Goal: Answer question/provide support

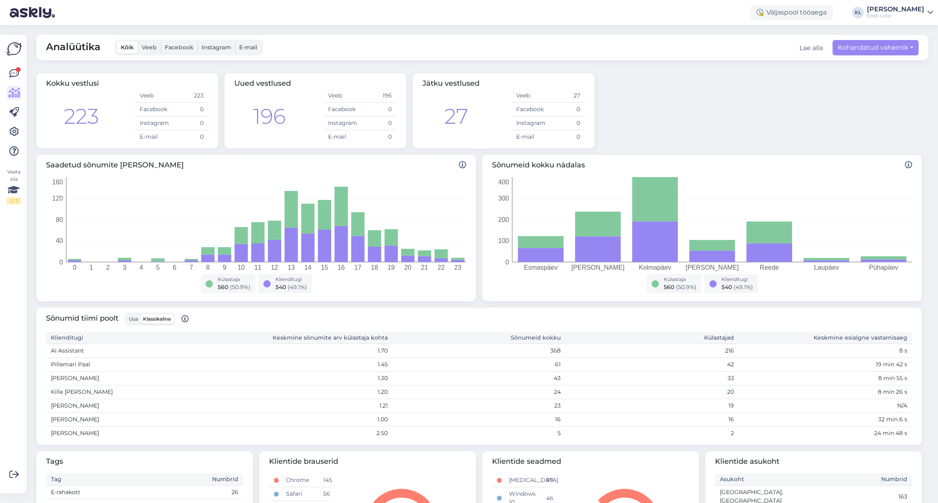
scroll to position [6, 0]
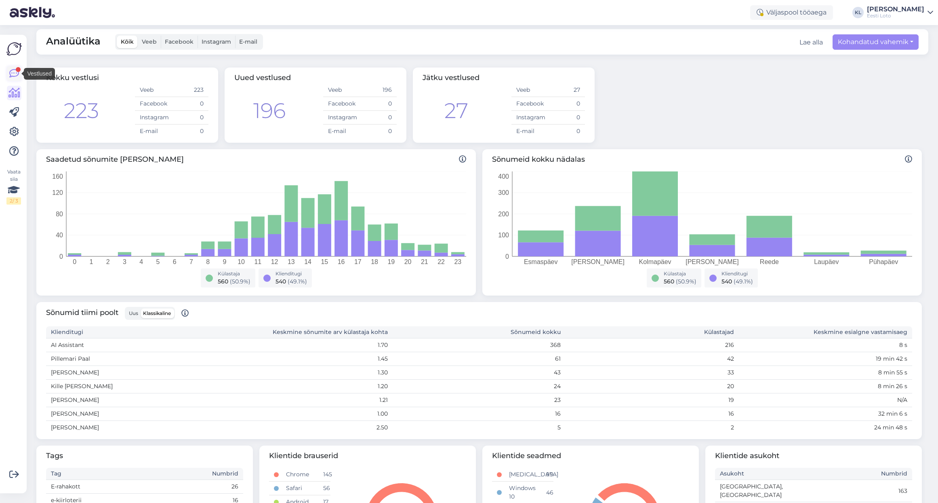
click at [11, 70] on icon at bounding box center [14, 74] width 10 height 10
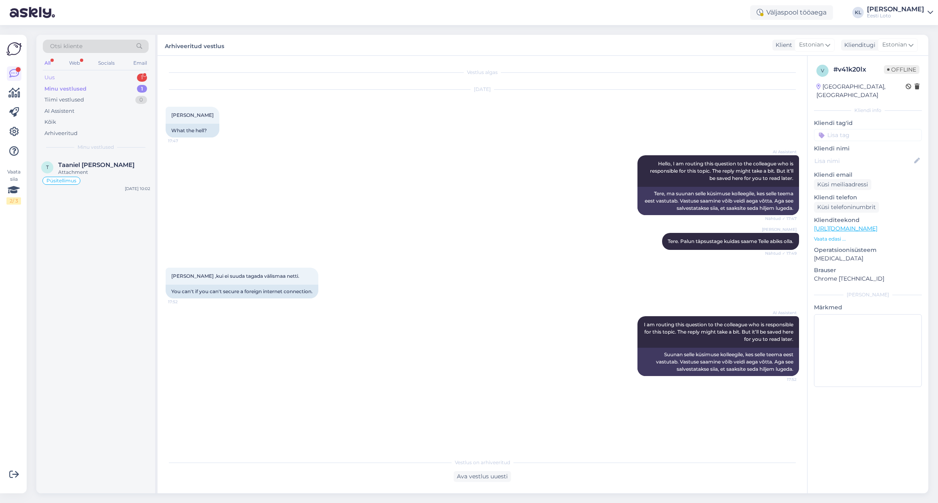
click at [109, 74] on div "Uus 1" at bounding box center [96, 77] width 106 height 11
drag, startPoint x: 101, startPoint y: 172, endPoint x: 106, endPoint y: 171, distance: 4.7
click at [101, 172] on div "38009280022" at bounding box center [104, 171] width 92 height 7
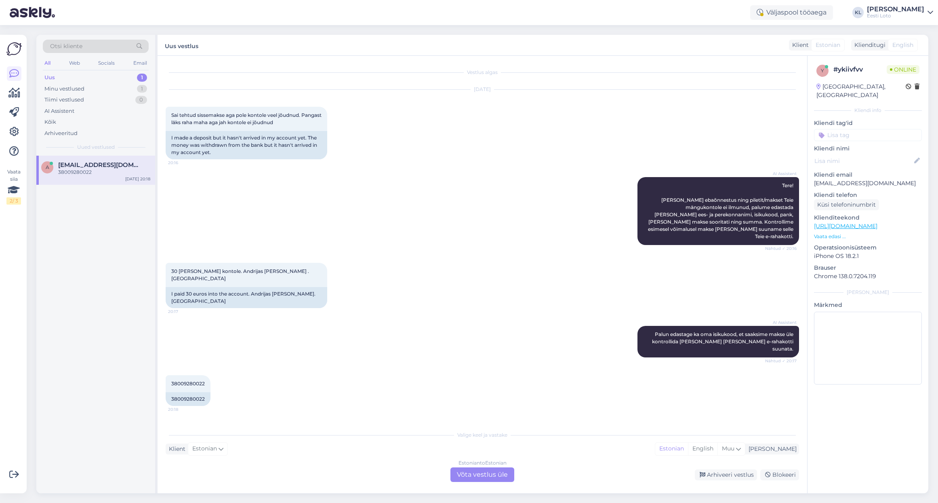
click at [476, 472] on div "Estonian to Estonian Võta vestlus üle" at bounding box center [483, 474] width 64 height 15
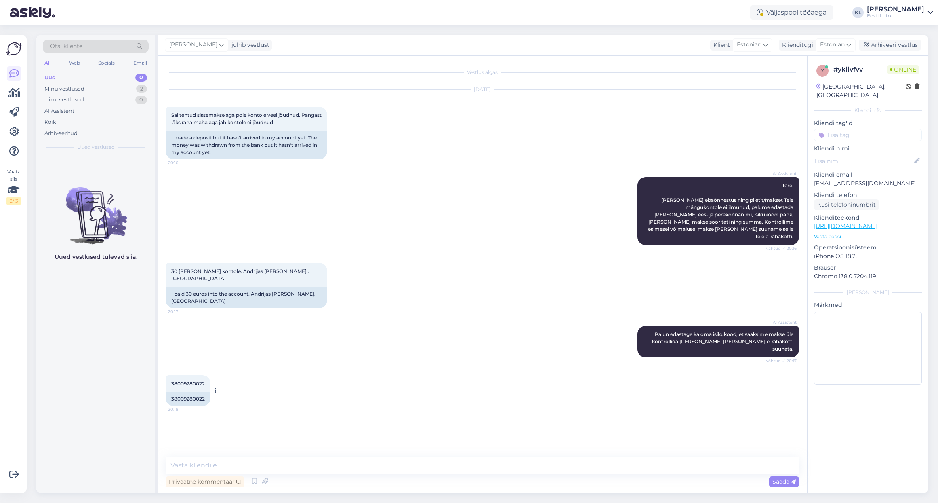
click at [192, 380] on span "38009280022" at bounding box center [188, 383] width 34 height 6
copy div "38009280022 20:18"
click at [280, 461] on textarea at bounding box center [483, 465] width 634 height 17
paste textarea "Kahjuks Teie makse ebaõnnestus tehnilise [PERSON_NAME] tõttu. Kontrollisime mak…"
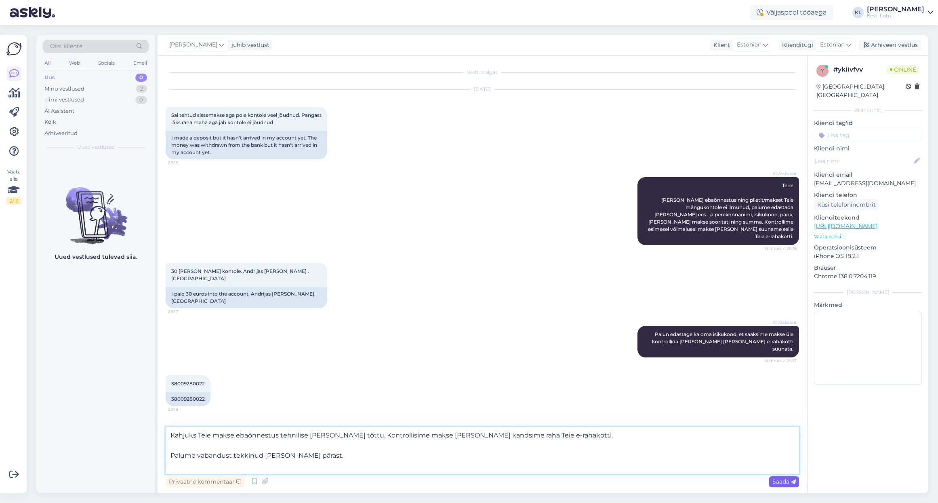
type textarea "Kahjuks Teie makse ebaõnnestus tehnilise [PERSON_NAME] tõttu. Kontrollisime mak…"
click at [778, 483] on span "Saada" at bounding box center [784, 481] width 23 height 7
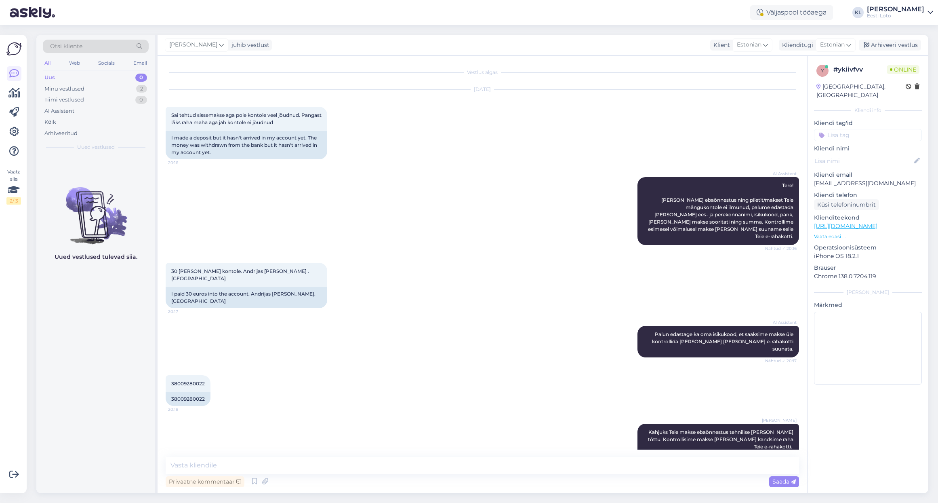
click at [874, 129] on input at bounding box center [868, 135] width 108 height 12
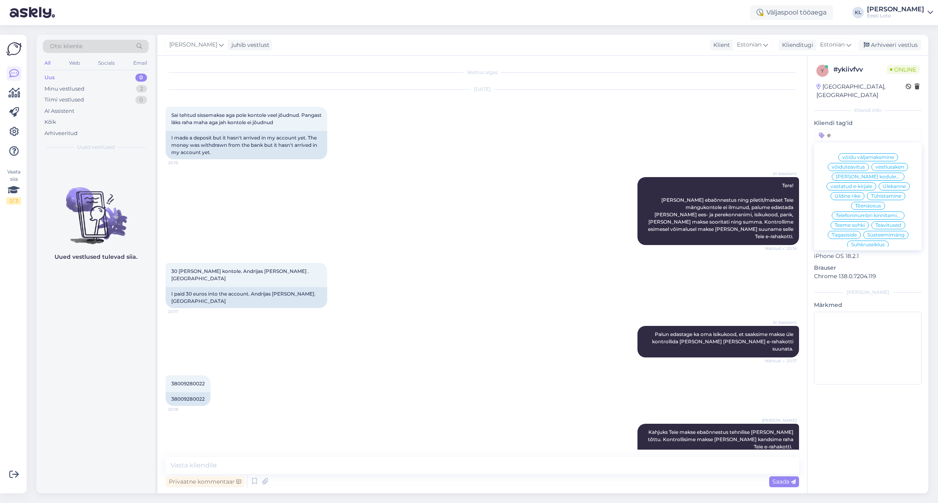
scroll to position [27, 0]
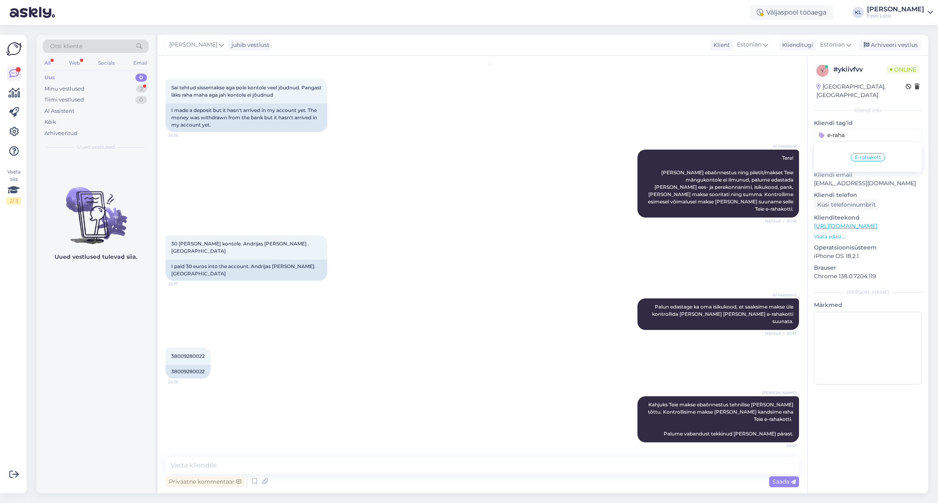
type input "e-raha"
click at [863, 155] on span "E-rahakott" at bounding box center [868, 157] width 26 height 5
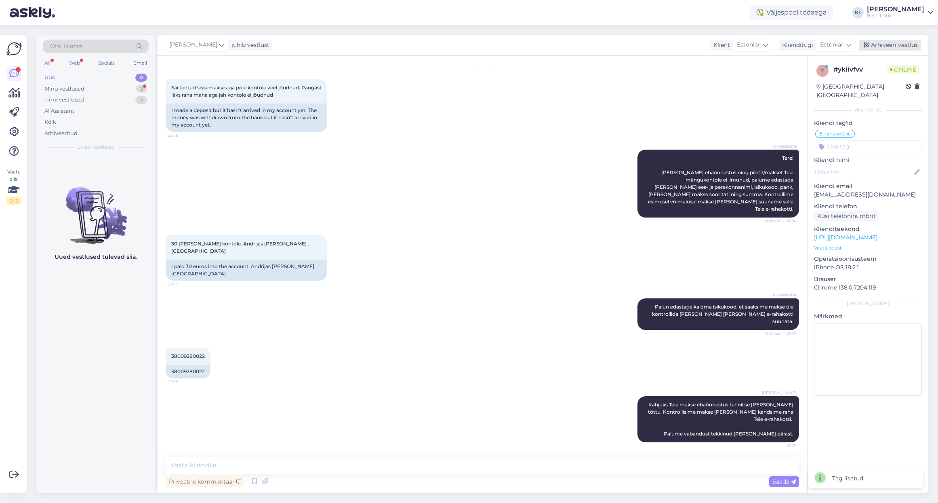
click at [891, 43] on div "Arhiveeri vestlus" at bounding box center [890, 45] width 62 height 11
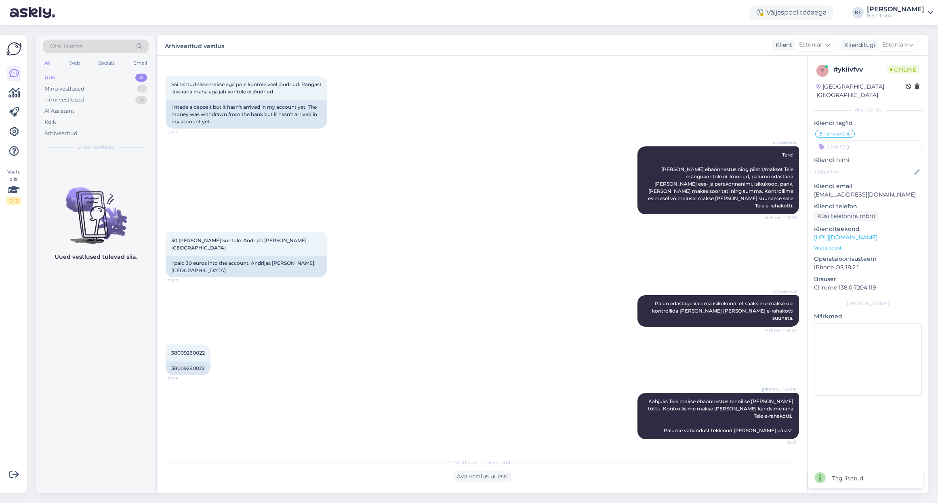
scroll to position [30, 0]
click at [206, 462] on span "Nüüd korras. Tänud" at bounding box center [195, 465] width 48 height 6
drag, startPoint x: 498, startPoint y: 482, endPoint x: 490, endPoint y: 482, distance: 8.1
click at [497, 482] on div "Vestlus algas [DATE] Sai tehtud sissemakse aga pole kontole veel jõudnud. [PERS…" at bounding box center [483, 274] width 650 height 437
click at [482, 478] on div "Ava vestlus uuesti" at bounding box center [482, 476] width 57 height 11
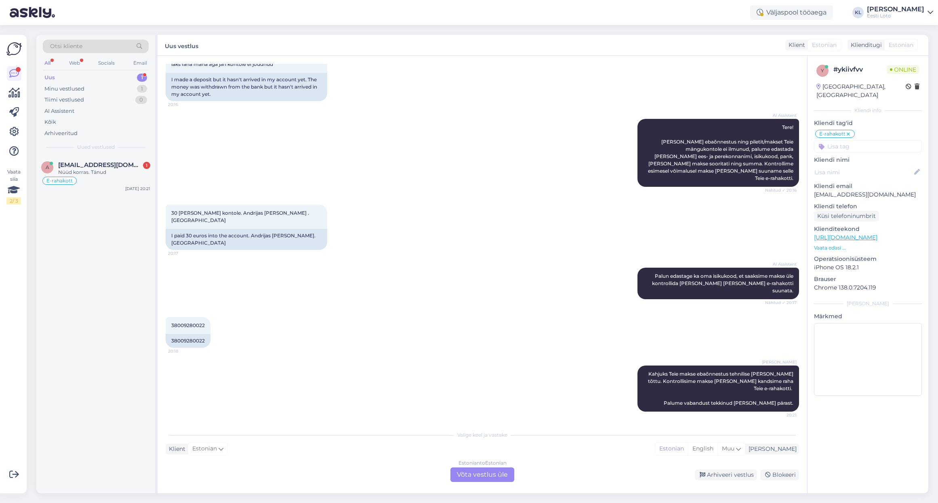
scroll to position [58, 0]
click at [206, 435] on span "Nüüd korras. Tänud" at bounding box center [195, 438] width 48 height 6
click at [711, 476] on div "Arhiveeri vestlus" at bounding box center [726, 474] width 62 height 11
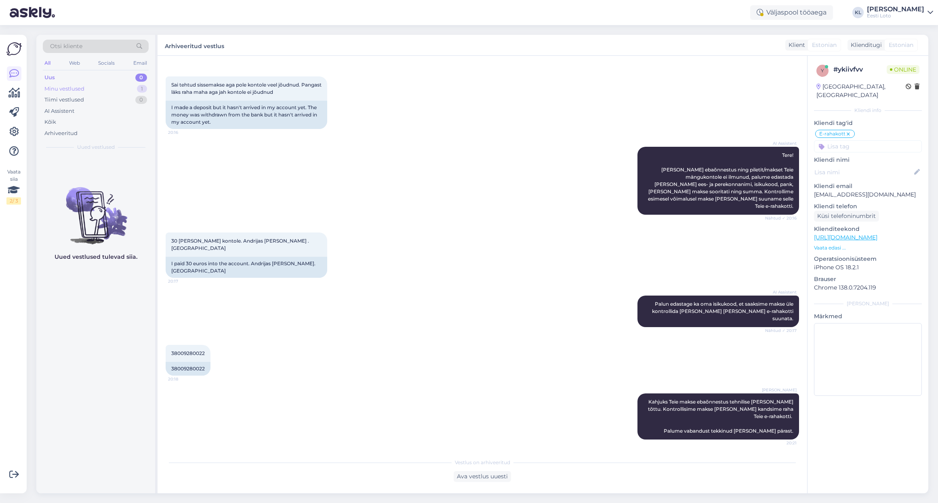
click at [86, 89] on div "Minu vestlused 1" at bounding box center [96, 88] width 106 height 11
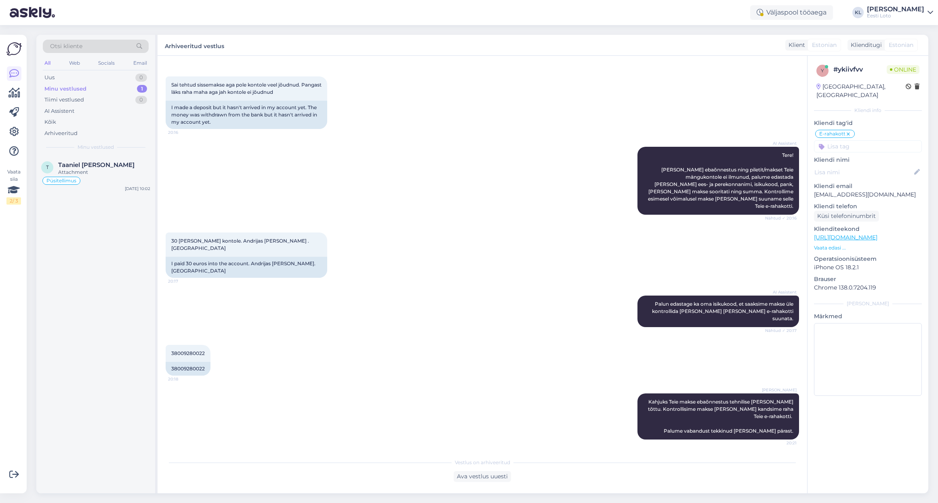
click at [412, 88] on div "[DATE] Sai tehtud sissemakse aga pole kontole veel jõudnud. [PERSON_NAME] läks …" at bounding box center [483, 94] width 634 height 87
click at [16, 128] on icon at bounding box center [14, 132] width 10 height 10
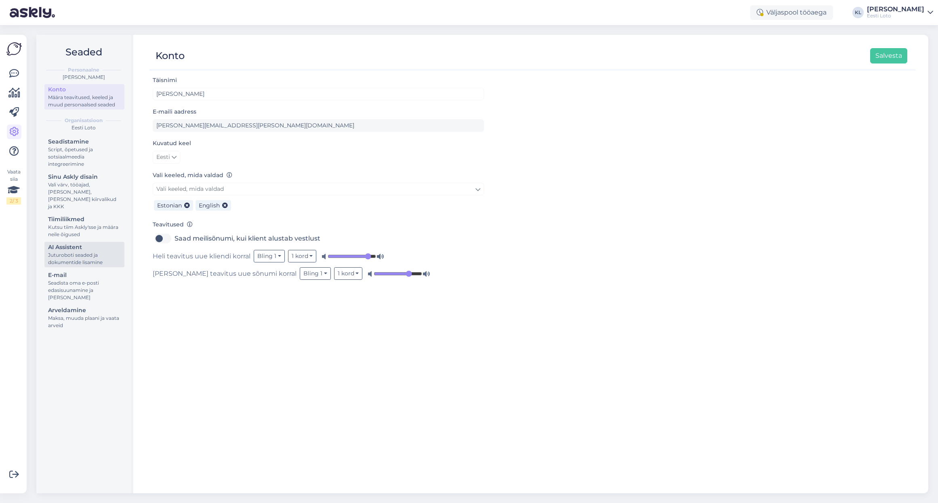
click at [77, 251] on div "Juturoboti seaded ja dokumentide lisamine" at bounding box center [84, 258] width 73 height 15
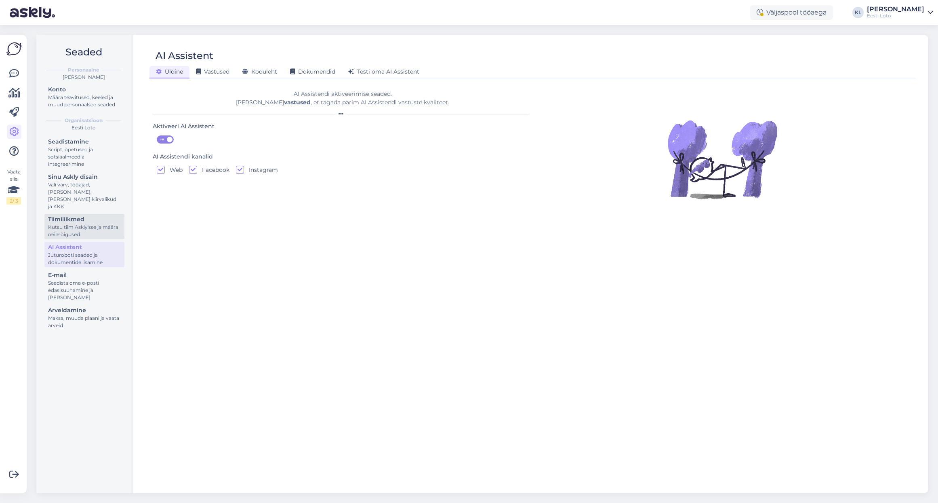
click at [71, 223] on div "Kutsu tiim Askly'sse ja määra neile õigused" at bounding box center [84, 230] width 73 height 15
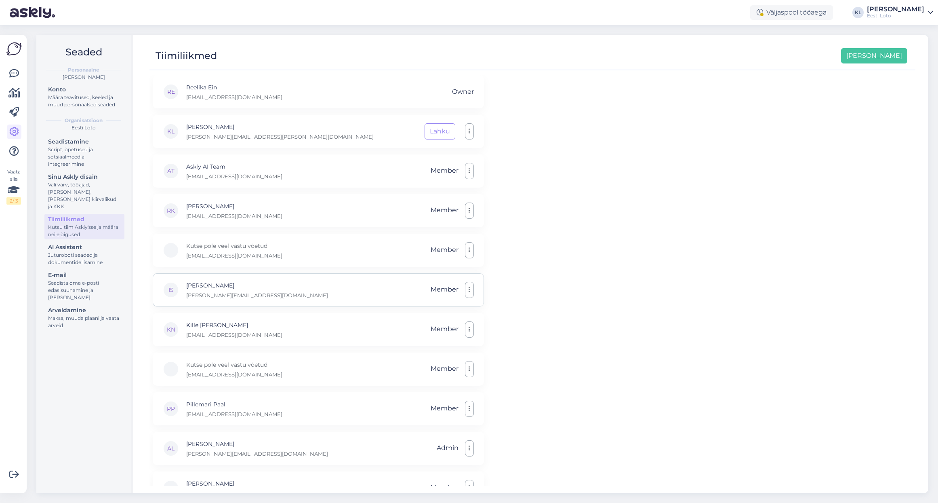
click at [470, 288] on button "button" at bounding box center [469, 290] width 9 height 16
click at [453, 328] on link "Eemalda" at bounding box center [431, 329] width 85 height 20
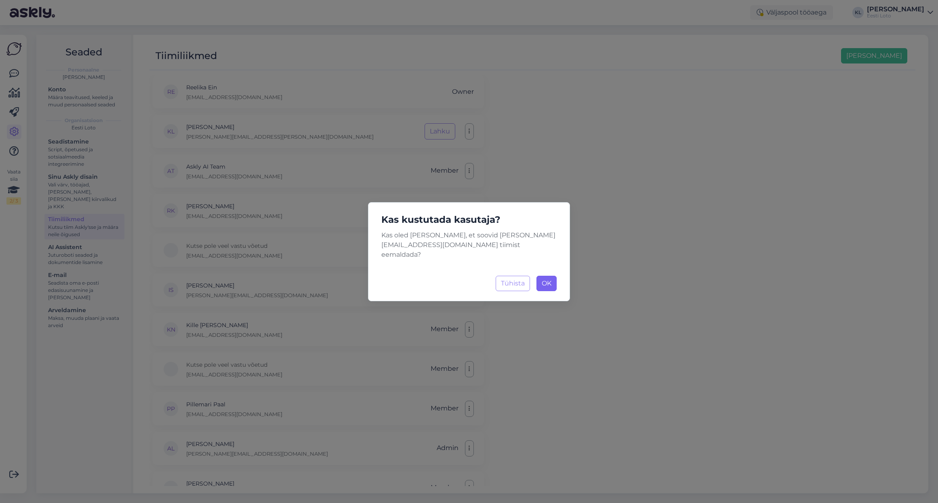
click at [545, 281] on span "OK" at bounding box center [547, 283] width 10 height 8
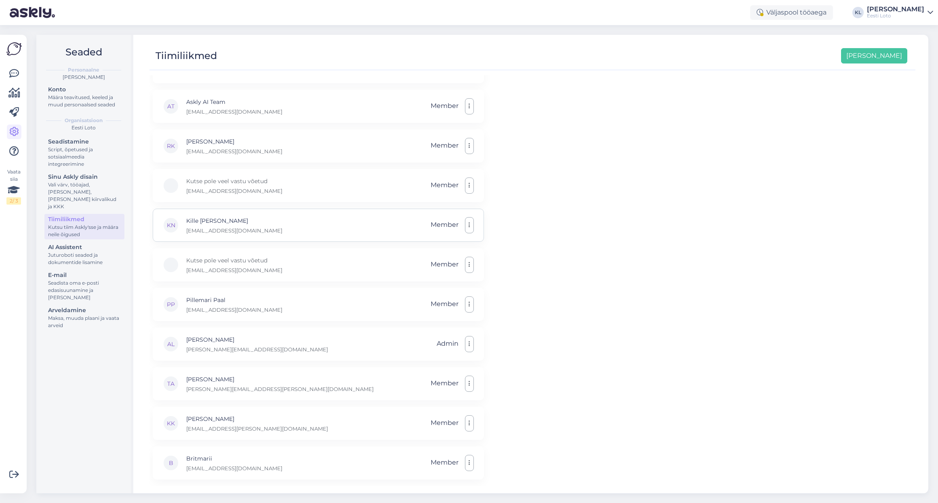
scroll to position [65, 0]
click at [69, 182] on div "Vali värv, tööajad, [PERSON_NAME], [PERSON_NAME] kiirvalikud ja KKK" at bounding box center [84, 195] width 73 height 29
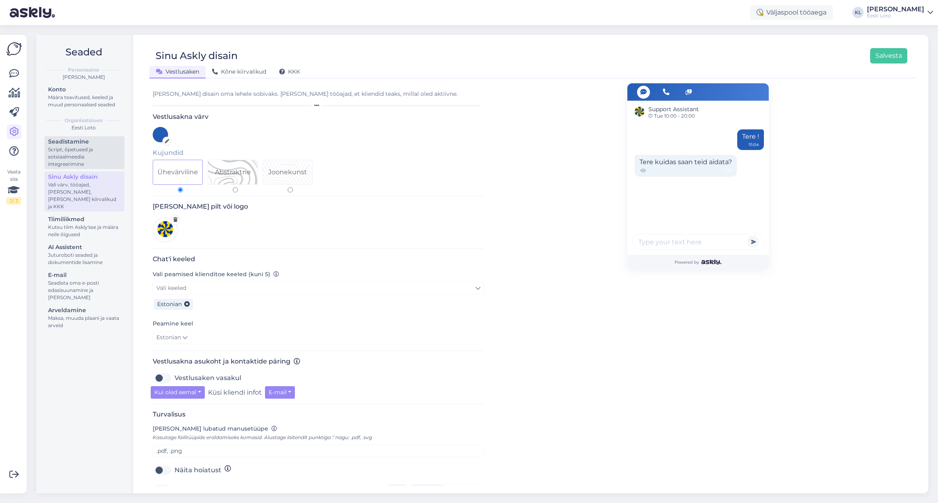
click at [76, 160] on div "Script, õpetused ja sotsiaalmeedia integreerimine" at bounding box center [84, 157] width 73 height 22
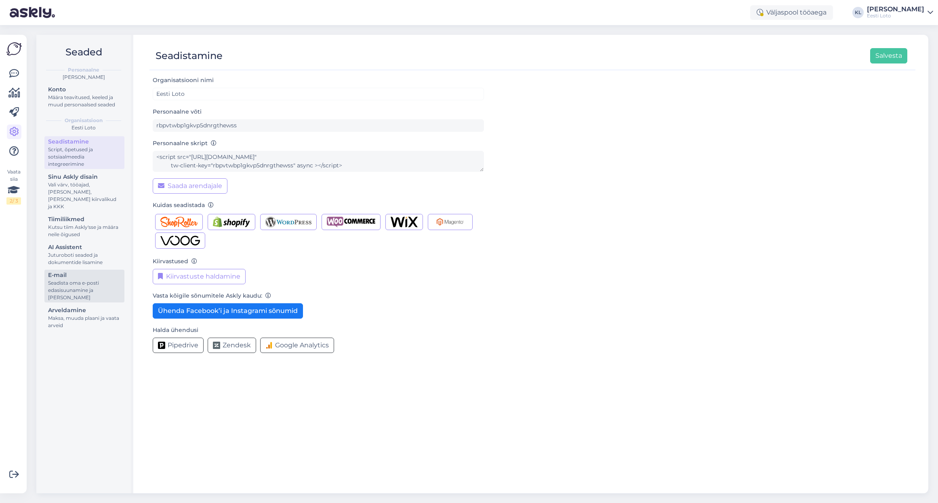
click at [76, 271] on div "E-mail" at bounding box center [84, 275] width 73 height 8
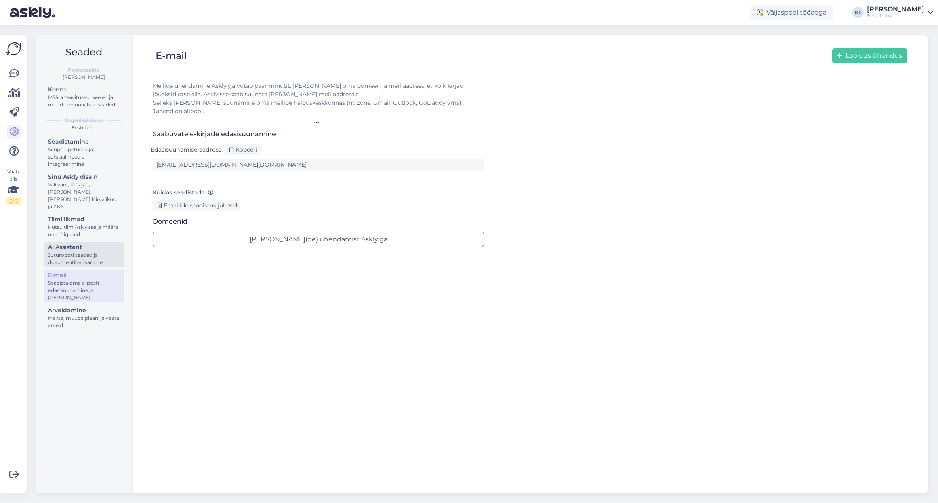
click at [74, 251] on div "Juturoboti seaded ja dokumentide lisamine" at bounding box center [84, 258] width 73 height 15
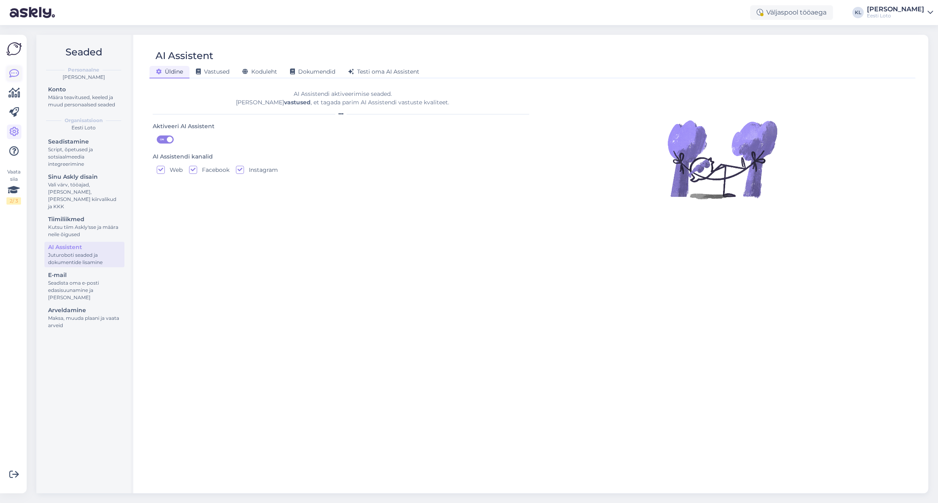
click at [12, 76] on icon at bounding box center [14, 74] width 10 height 10
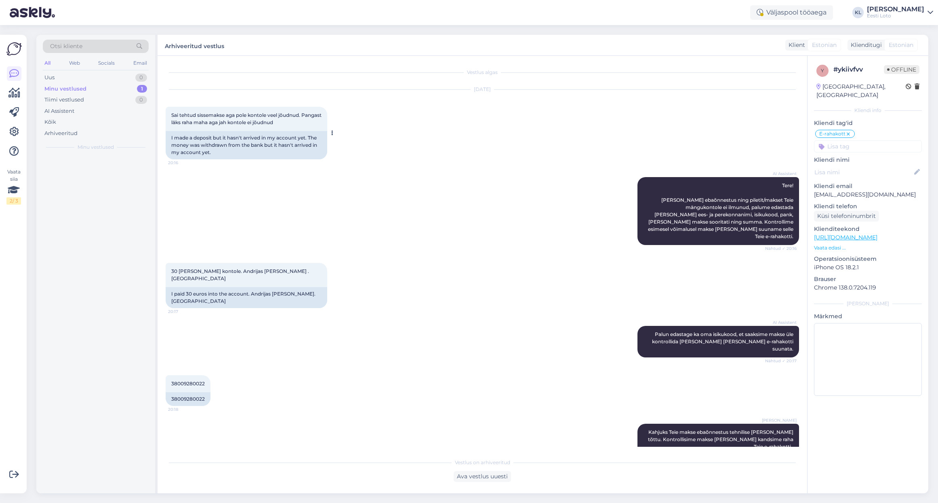
scroll to position [30, 0]
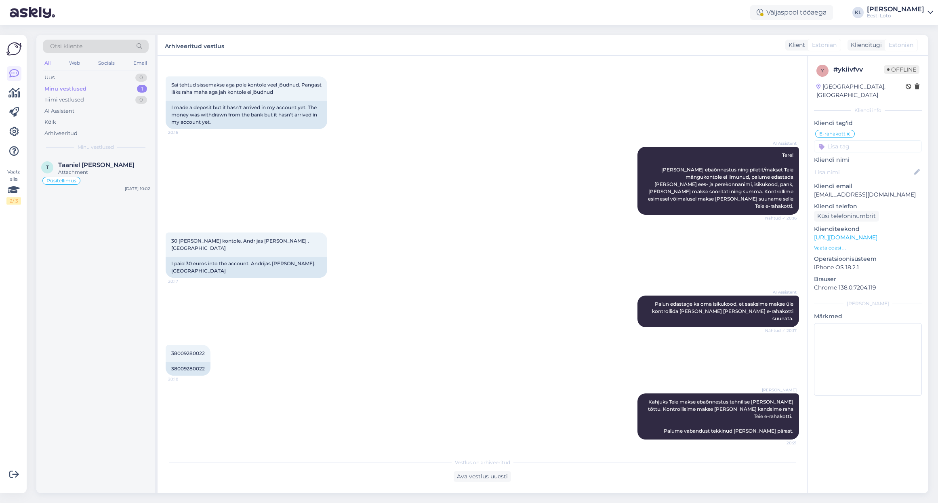
click at [108, 87] on div "Minu vestlused 1" at bounding box center [96, 88] width 106 height 11
